Goal: Task Accomplishment & Management: Manage account settings

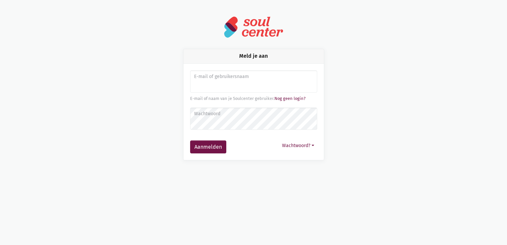
click at [232, 86] on input "Aanmelden" at bounding box center [253, 81] width 127 height 23
type input "[EMAIL_ADDRESS][DOMAIN_NAME]"
click at [190, 140] on button "Aanmelden" at bounding box center [208, 146] width 36 height 13
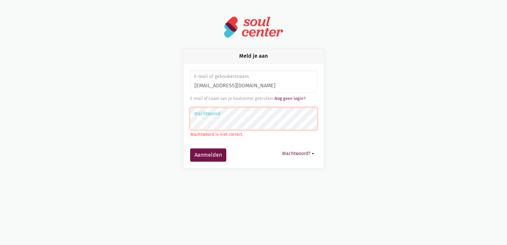
click at [190, 148] on button "Aanmelden" at bounding box center [208, 154] width 36 height 13
